Goal: Check status

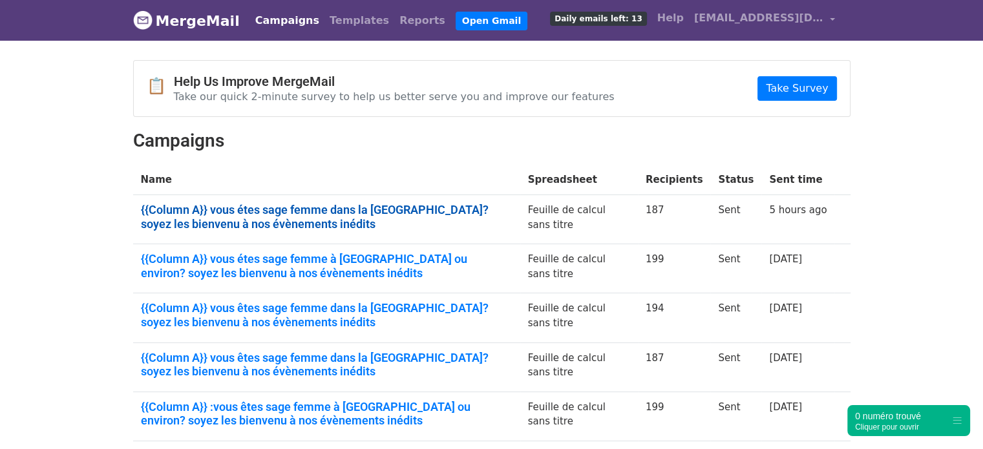
click at [274, 214] on link "{{Column A}} vous étes sage femme dans la région parisienne? soyez les bienvenu…" at bounding box center [327, 217] width 372 height 28
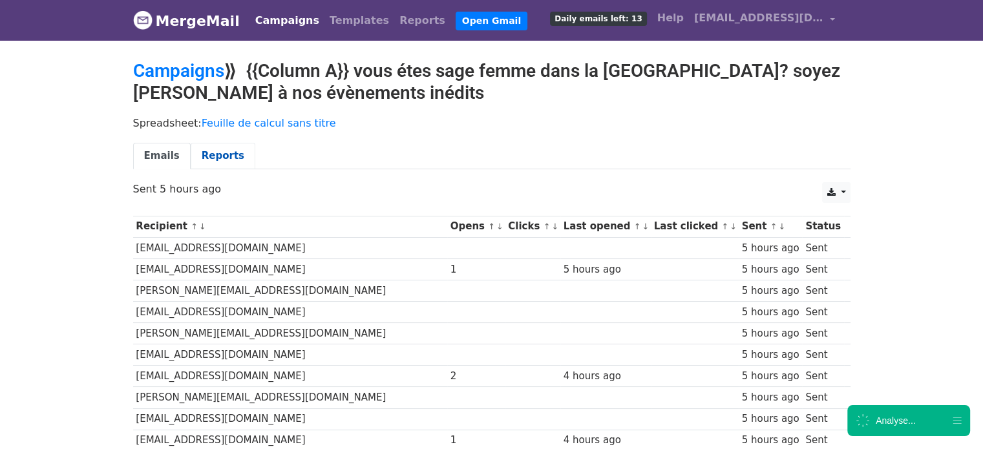
click at [222, 158] on link "Reports" at bounding box center [223, 156] width 65 height 26
